Goal: Task Accomplishment & Management: Use online tool/utility

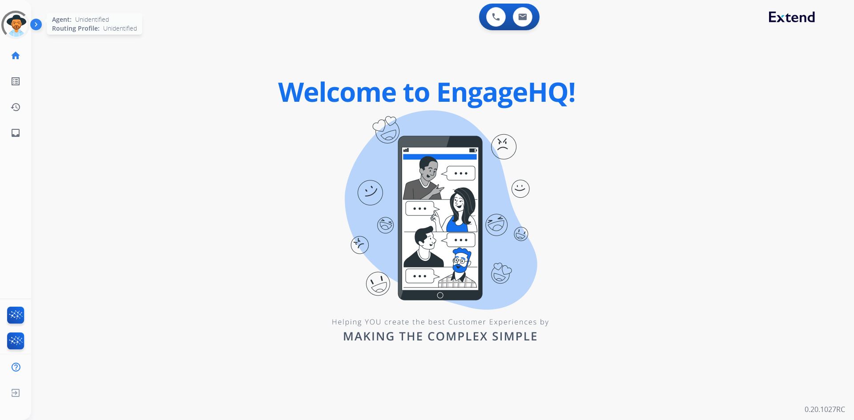
click at [14, 24] on div at bounding box center [16, 25] width 40 height 40
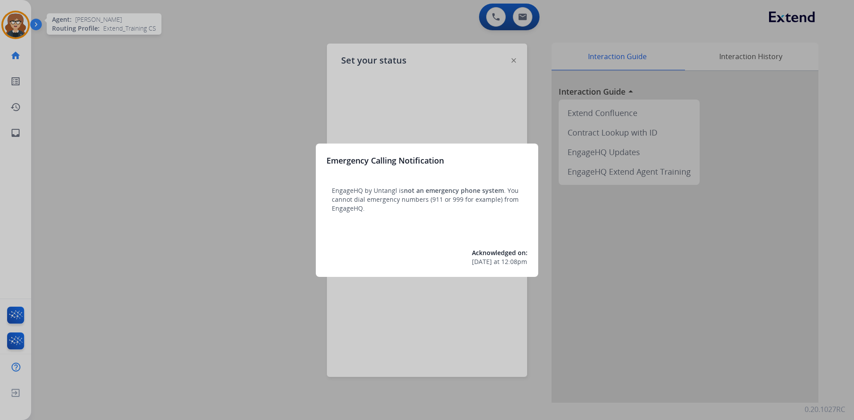
click at [196, 175] on div at bounding box center [427, 210] width 854 height 420
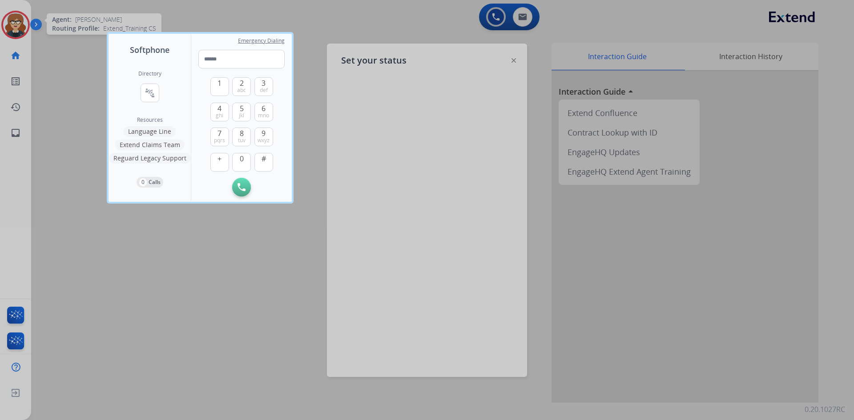
click at [203, 18] on div at bounding box center [427, 210] width 854 height 420
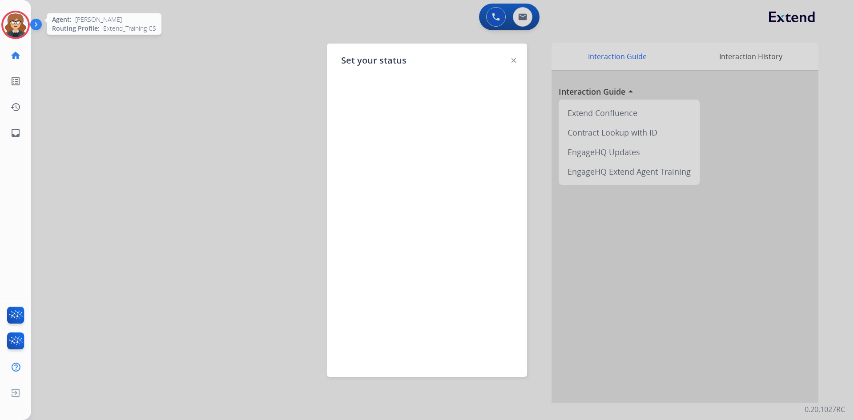
click at [16, 20] on img at bounding box center [15, 24] width 25 height 25
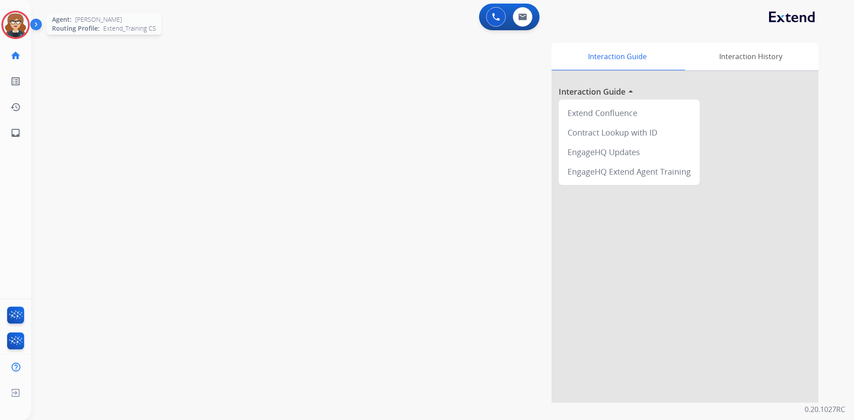
click at [22, 23] on img at bounding box center [15, 24] width 25 height 25
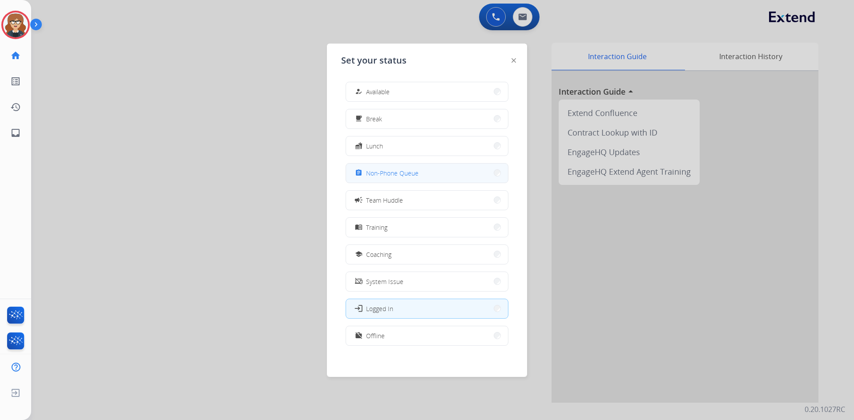
click at [388, 177] on span "Non-Phone Queue" at bounding box center [392, 173] width 52 height 9
